Goal: Communication & Community: Ask a question

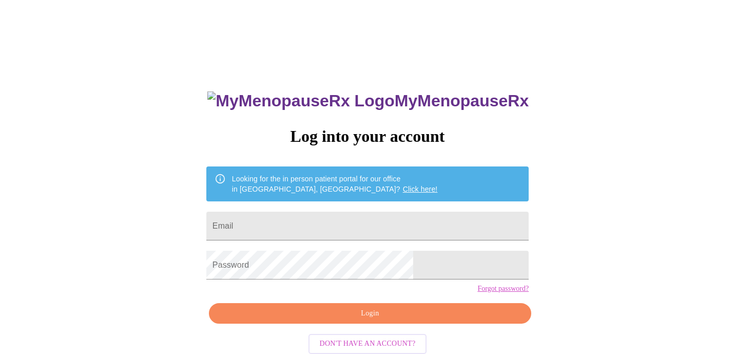
type input "[EMAIL_ADDRESS][DOMAIN_NAME]"
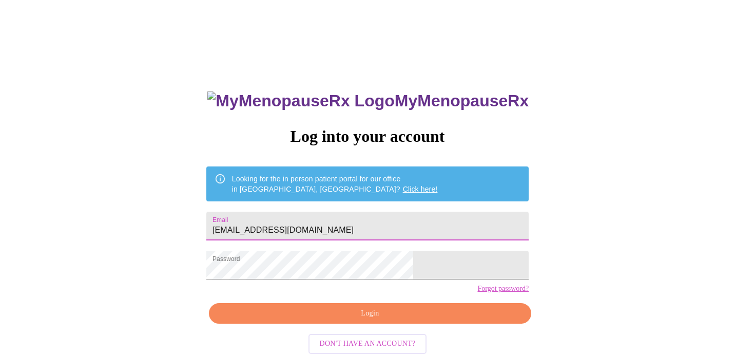
click at [350, 320] on span "Login" at bounding box center [370, 313] width 299 height 13
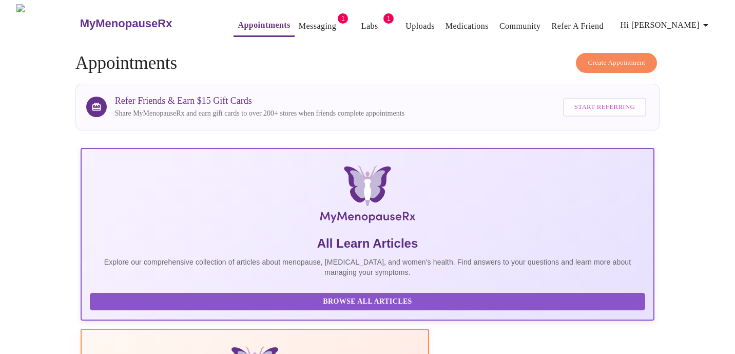
click at [306, 19] on link "Messaging" at bounding box center [317, 26] width 37 height 14
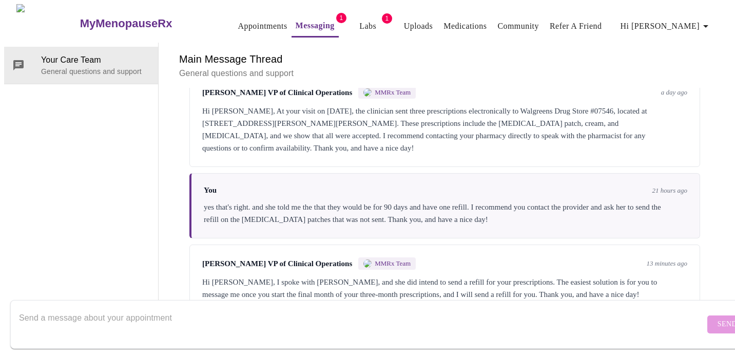
scroll to position [3182, 0]
click at [250, 308] on textarea "Send a message about your appointment" at bounding box center [362, 324] width 686 height 33
